Goal: Find specific page/section: Find specific page/section

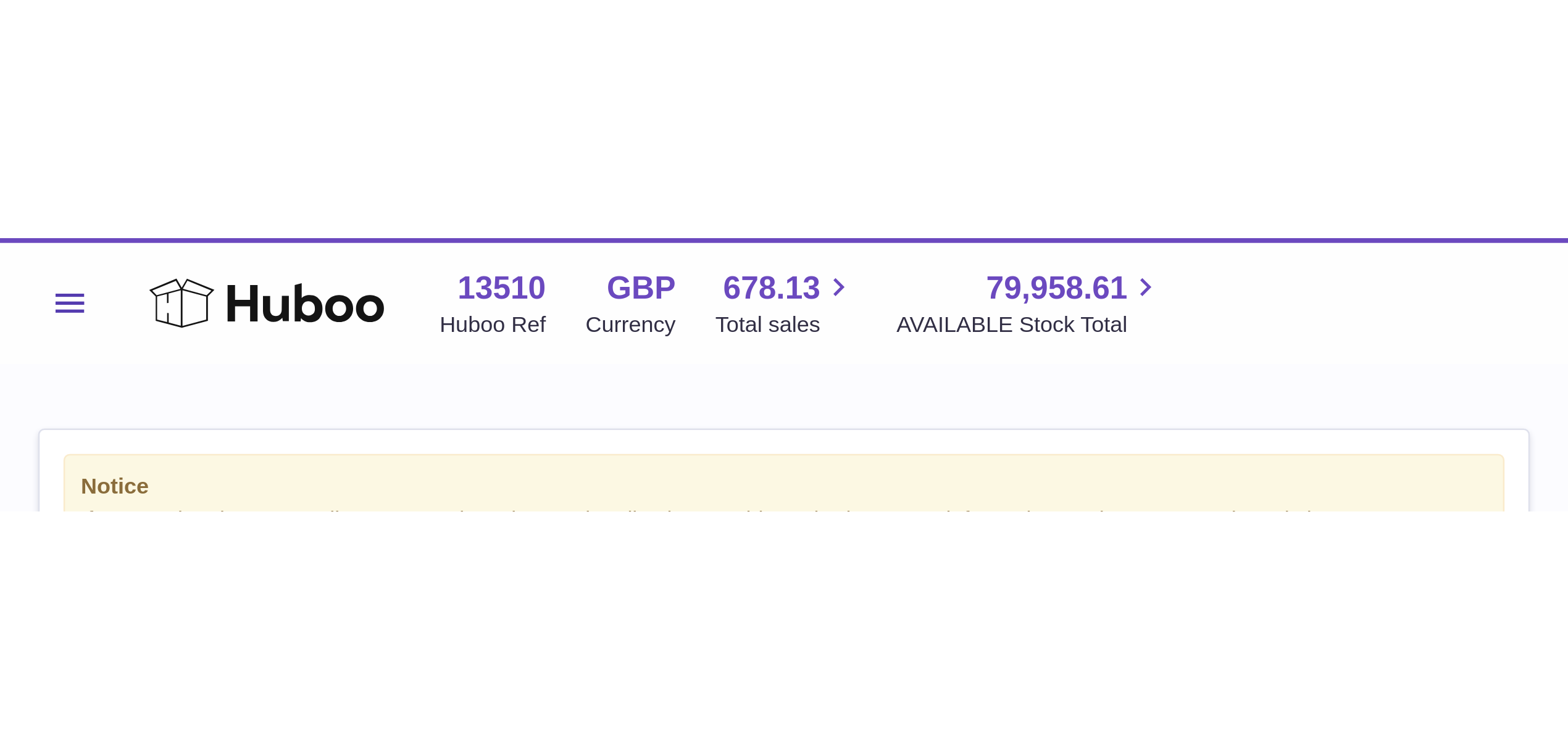
scroll to position [192, 438]
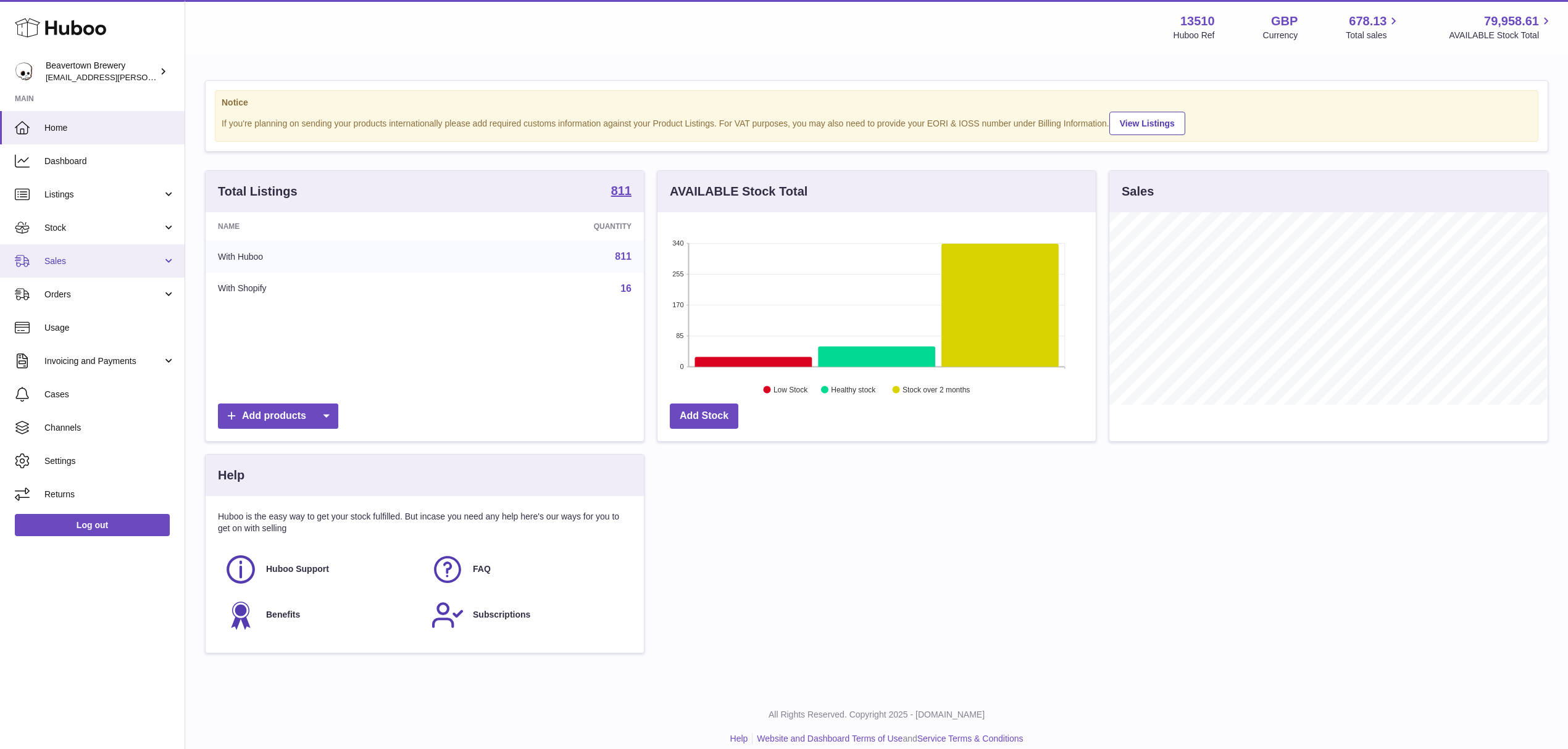
click at [61, 264] on span "Sales" at bounding box center [103, 262] width 118 height 12
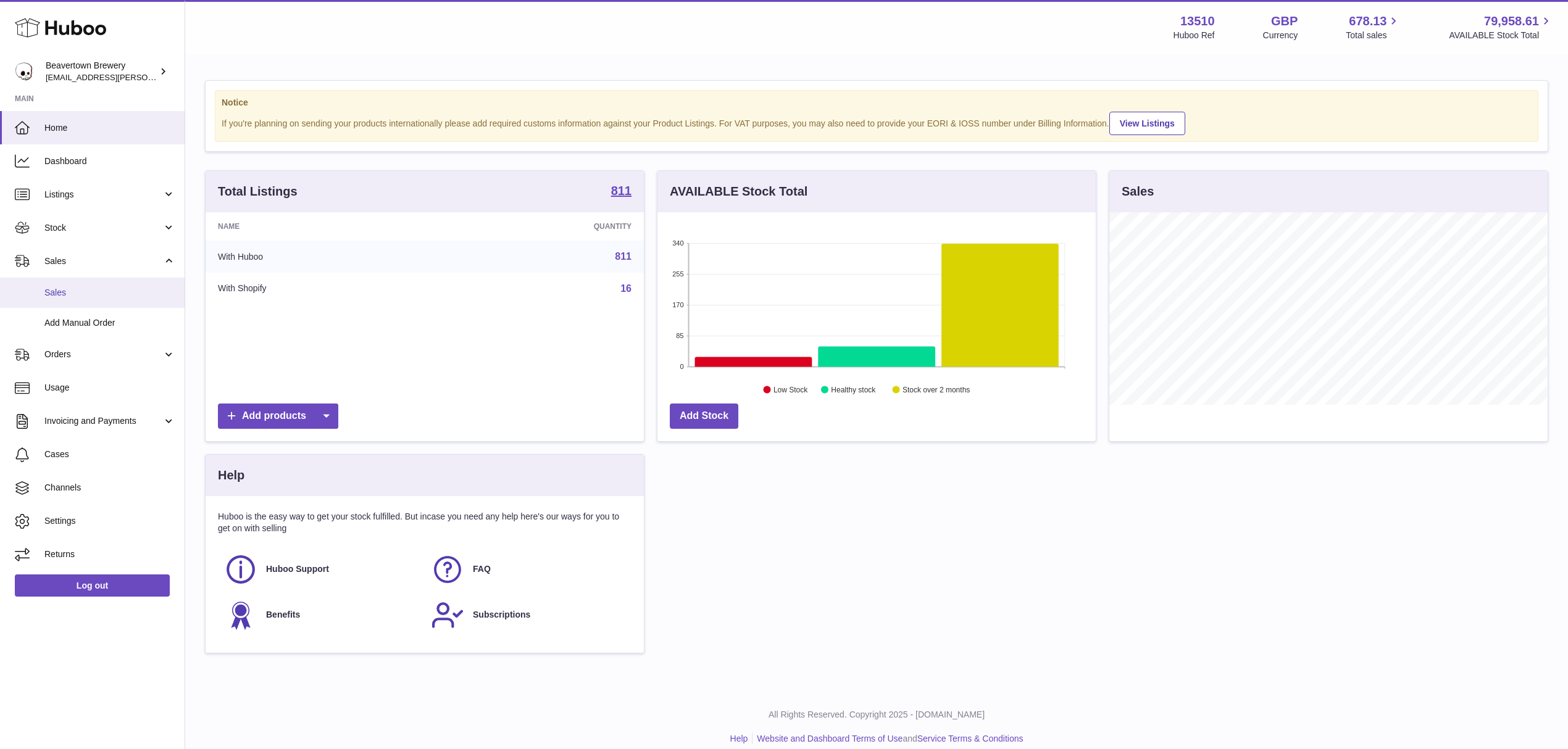
click at [67, 301] on link "Sales" at bounding box center [92, 293] width 184 height 30
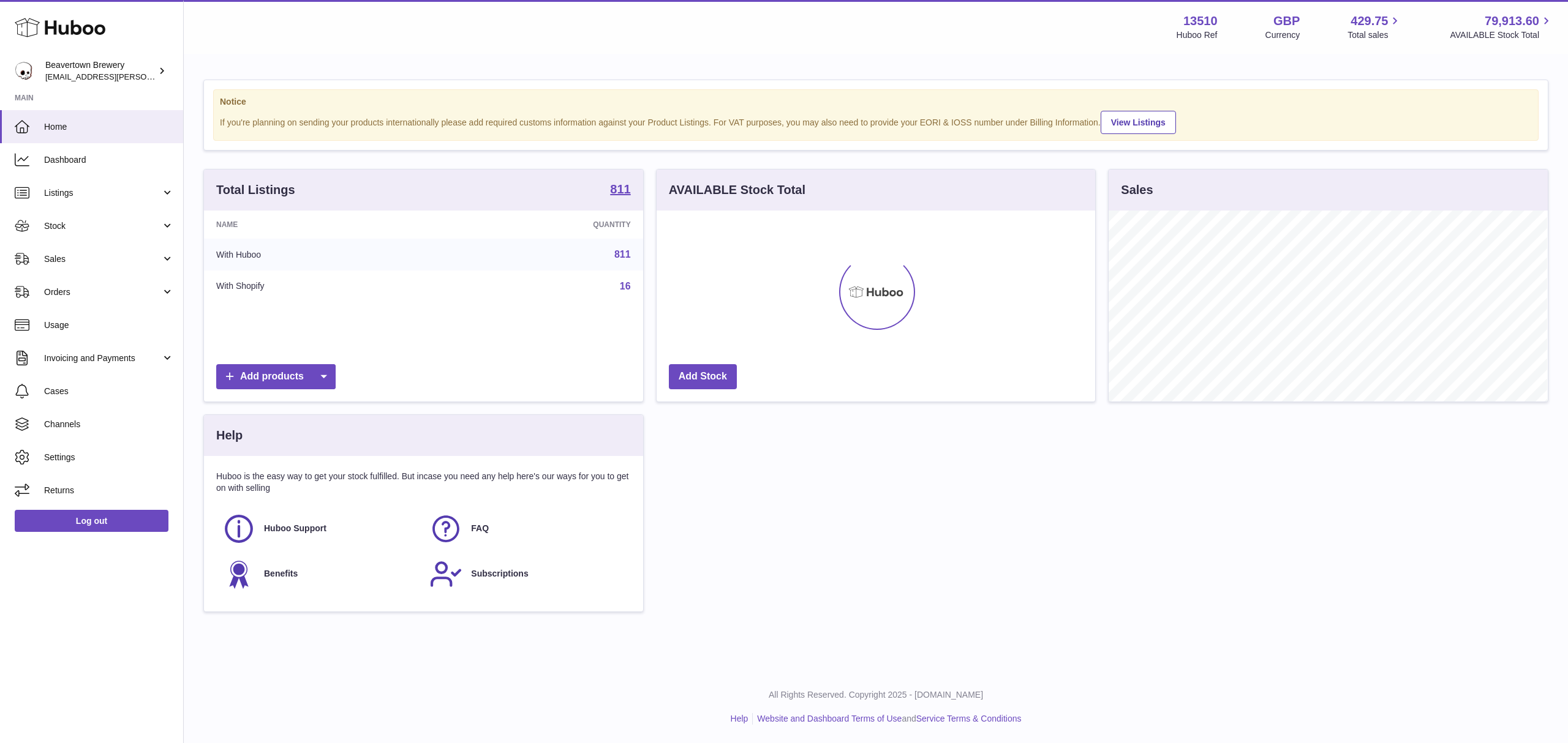
scroll to position [191, 439]
click at [35, 260] on link "Sales" at bounding box center [91, 259] width 183 height 33
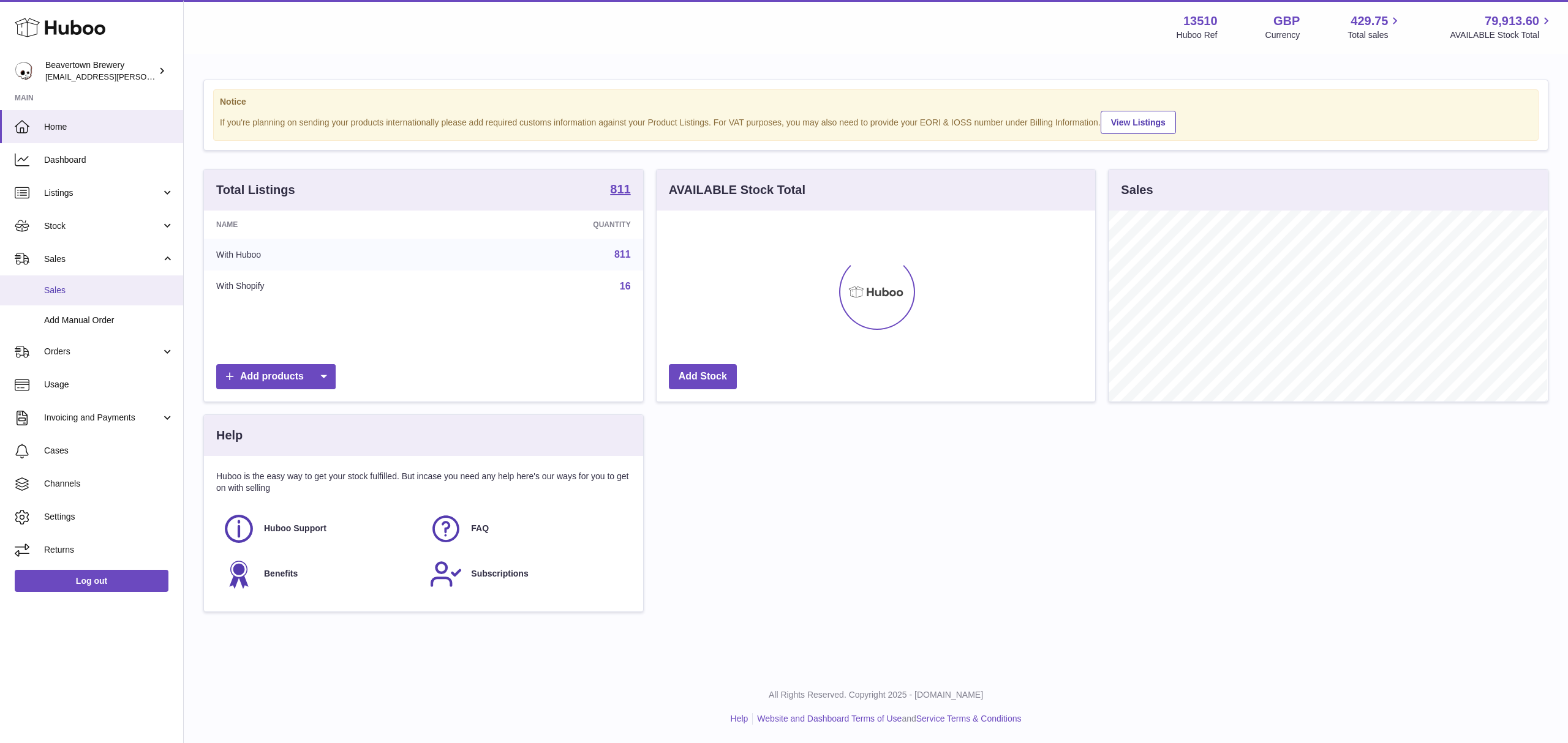
click at [50, 287] on span "Sales" at bounding box center [109, 291] width 130 height 12
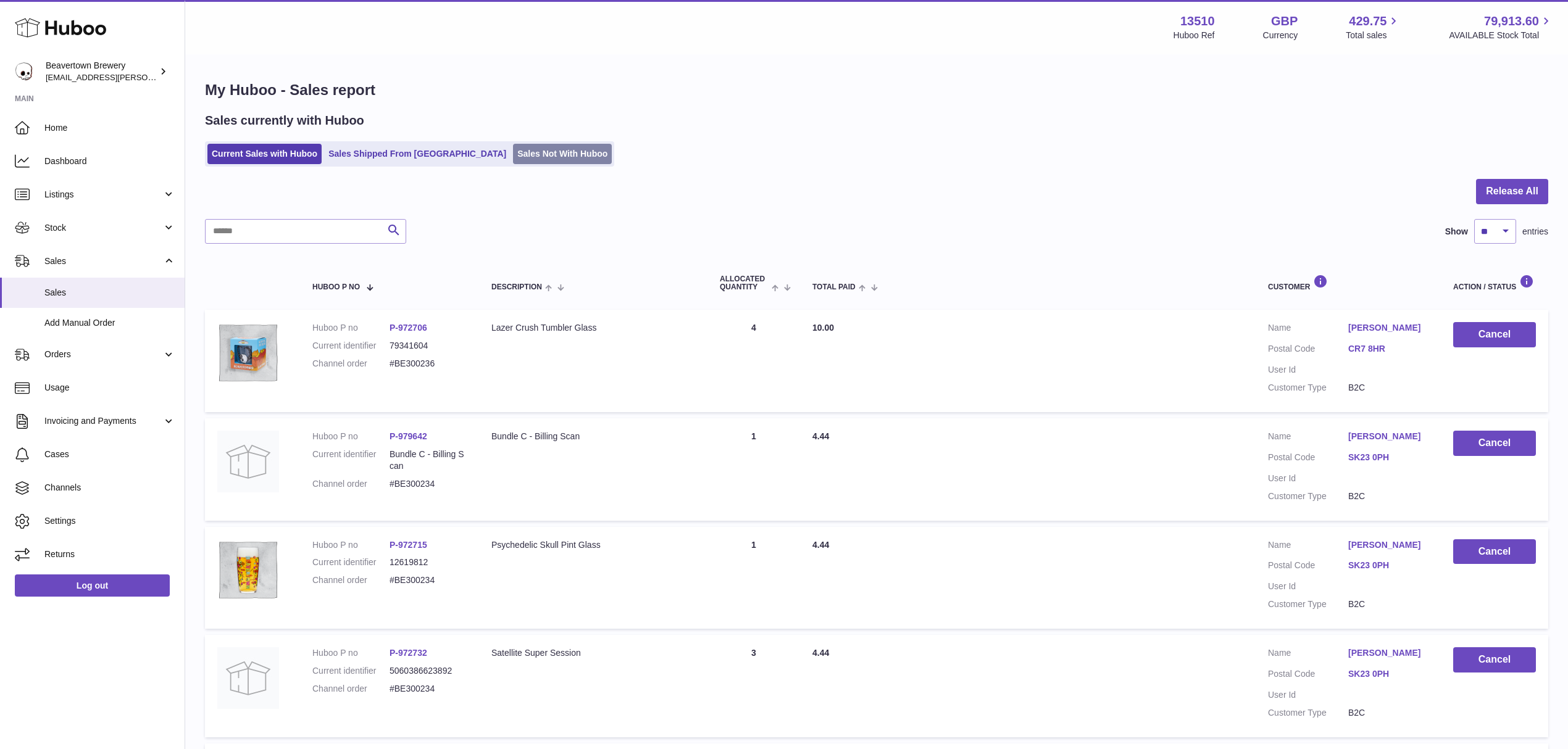
click at [531, 146] on link "Sales Not With Huboo" at bounding box center [562, 154] width 98 height 20
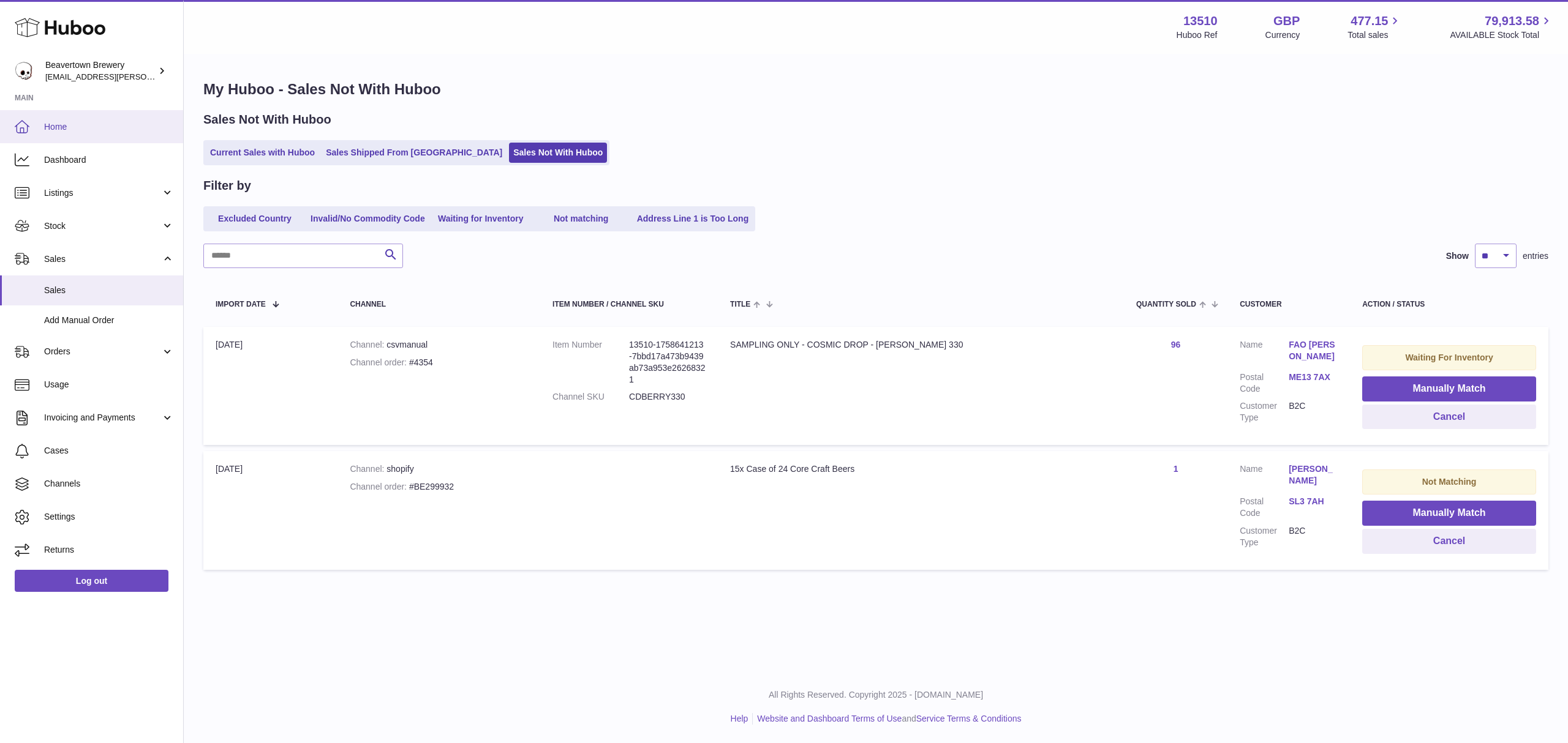
click at [83, 125] on span "Home" at bounding box center [109, 127] width 130 height 12
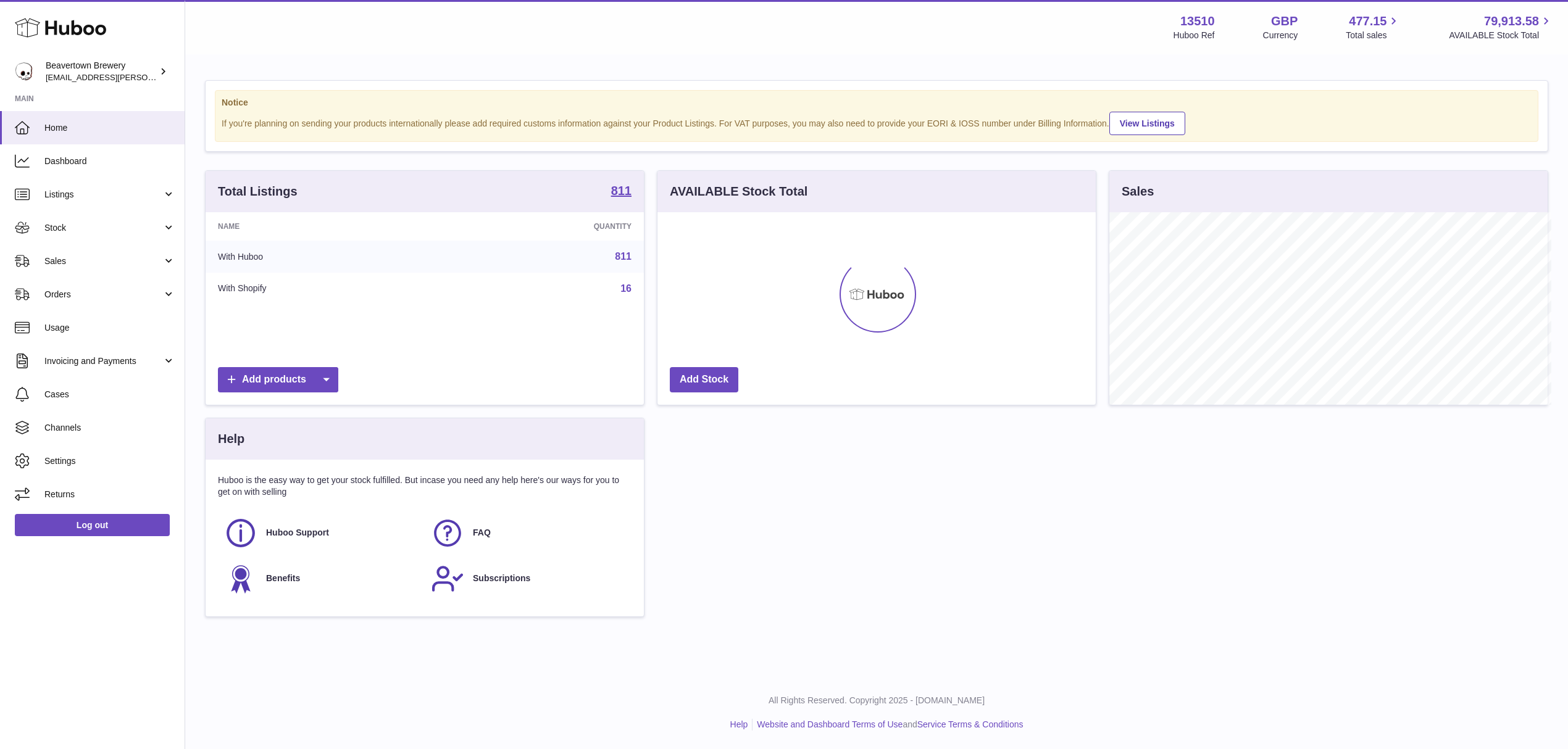
scroll to position [617041, 616767]
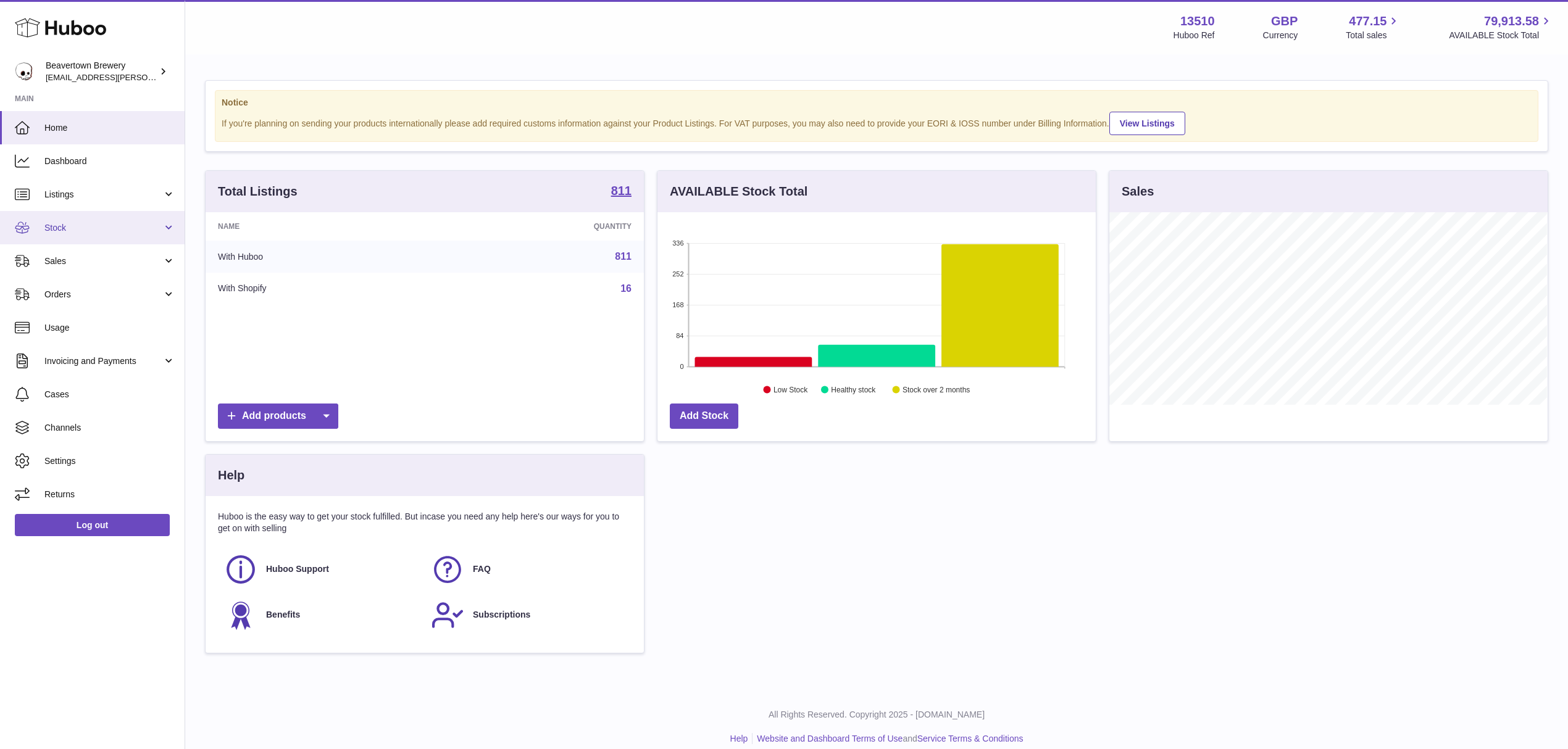
drag, startPoint x: 89, startPoint y: 229, endPoint x: 87, endPoint y: 242, distance: 13.2
click at [89, 229] on span "Stock" at bounding box center [103, 228] width 118 height 12
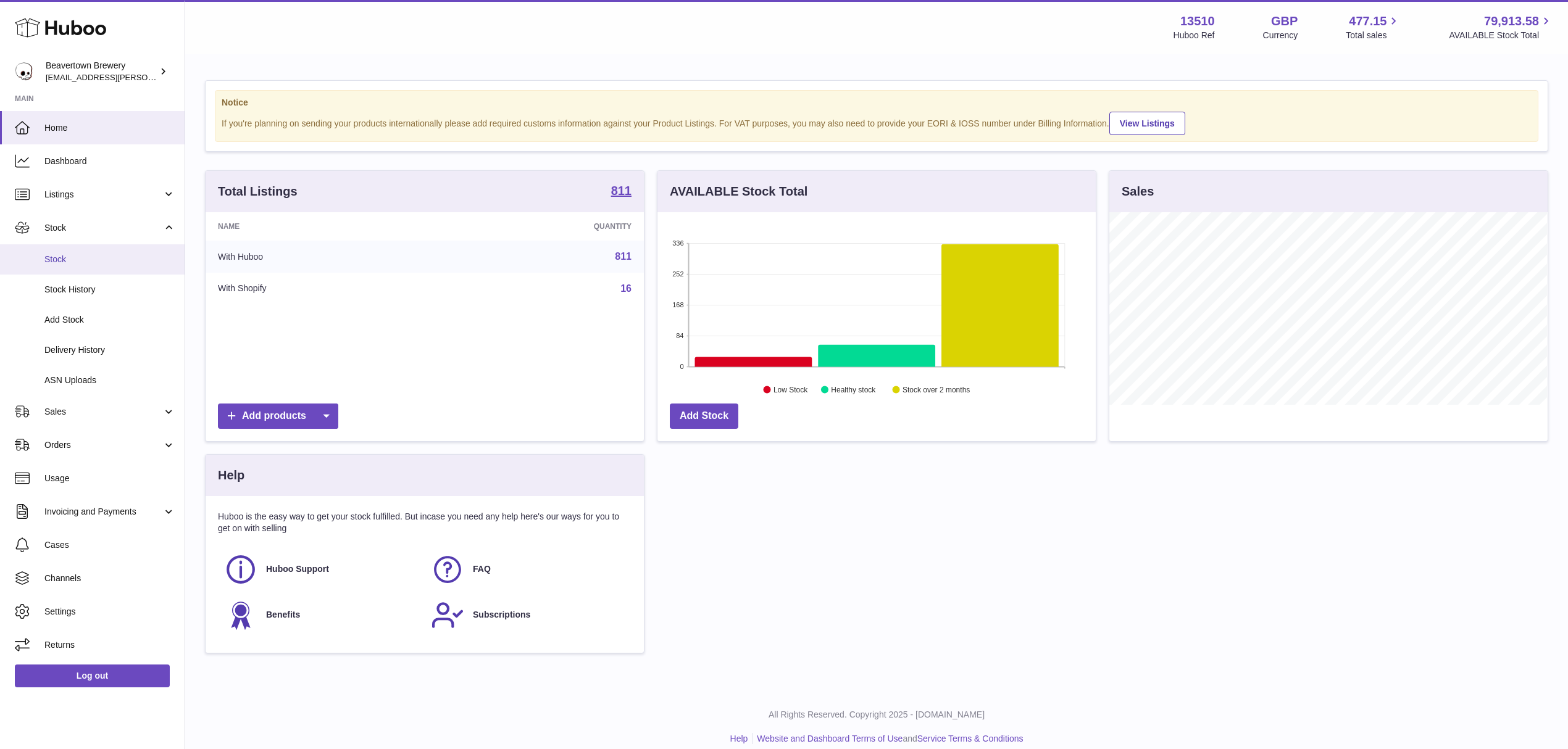
click at [71, 258] on span "Stock" at bounding box center [110, 260] width 131 height 12
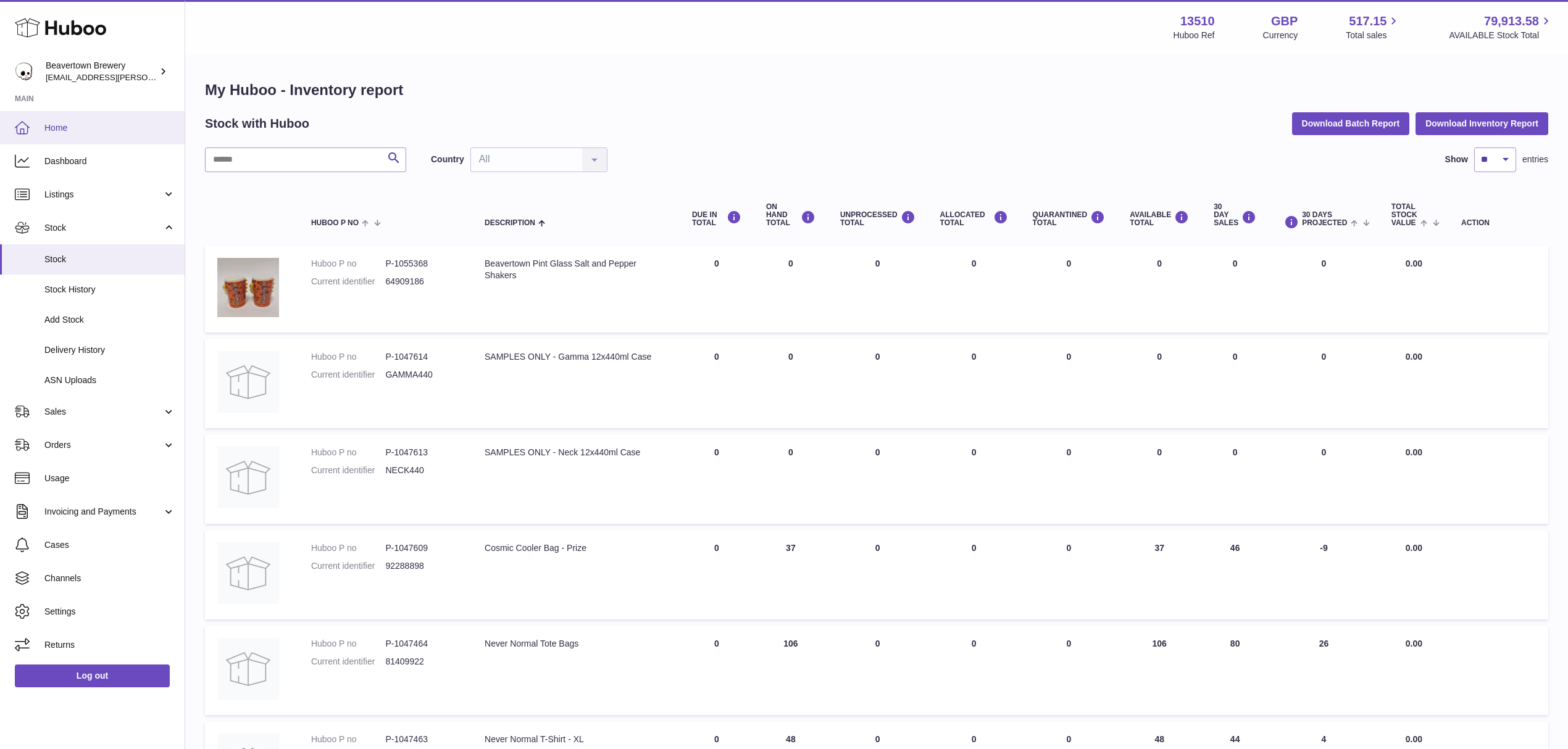
click at [89, 132] on span "Home" at bounding box center [110, 128] width 131 height 12
